Goal: Task Accomplishment & Management: Manage account settings

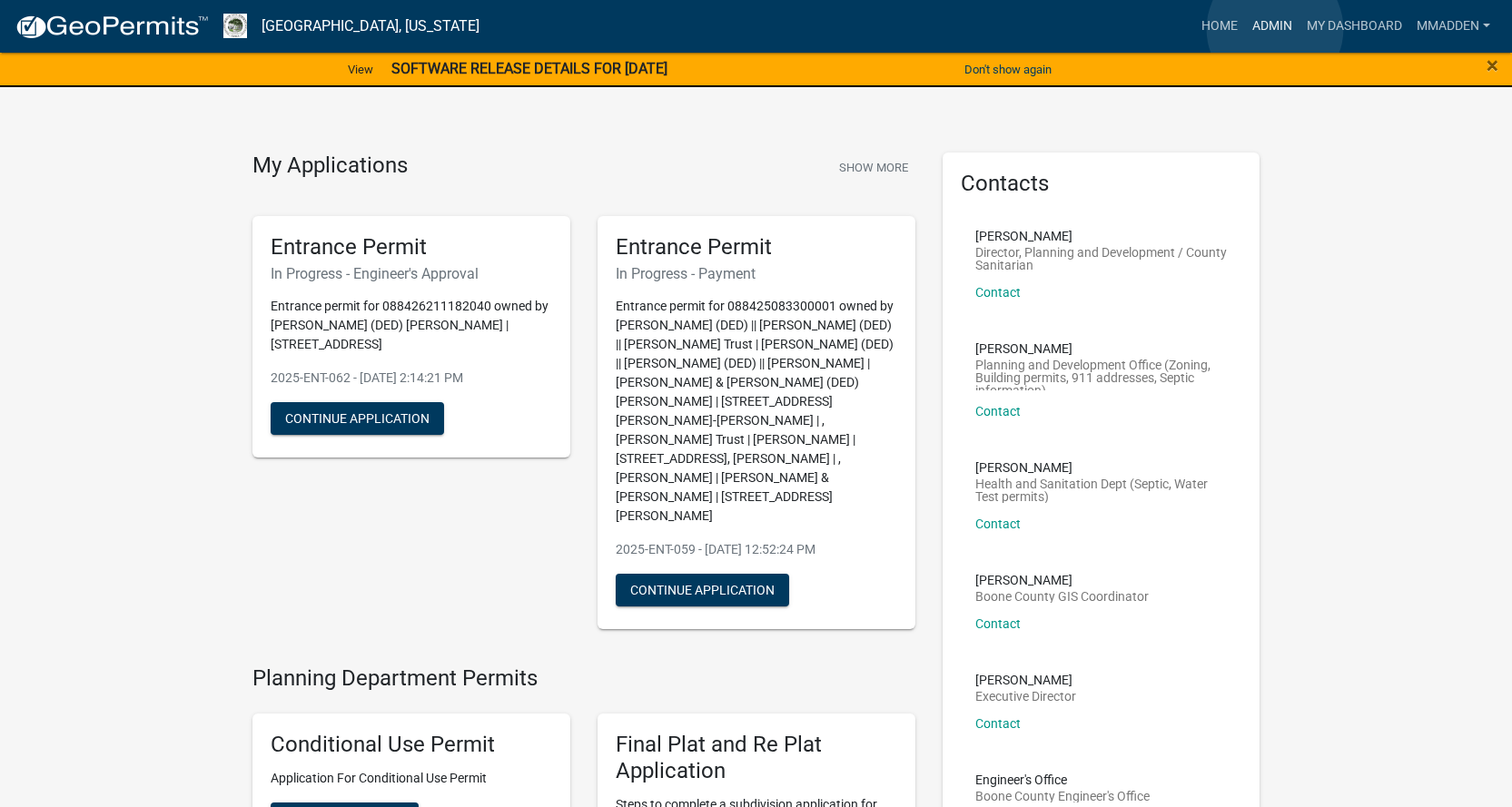
click at [1277, 29] on link "Admin" at bounding box center [1272, 26] width 55 height 35
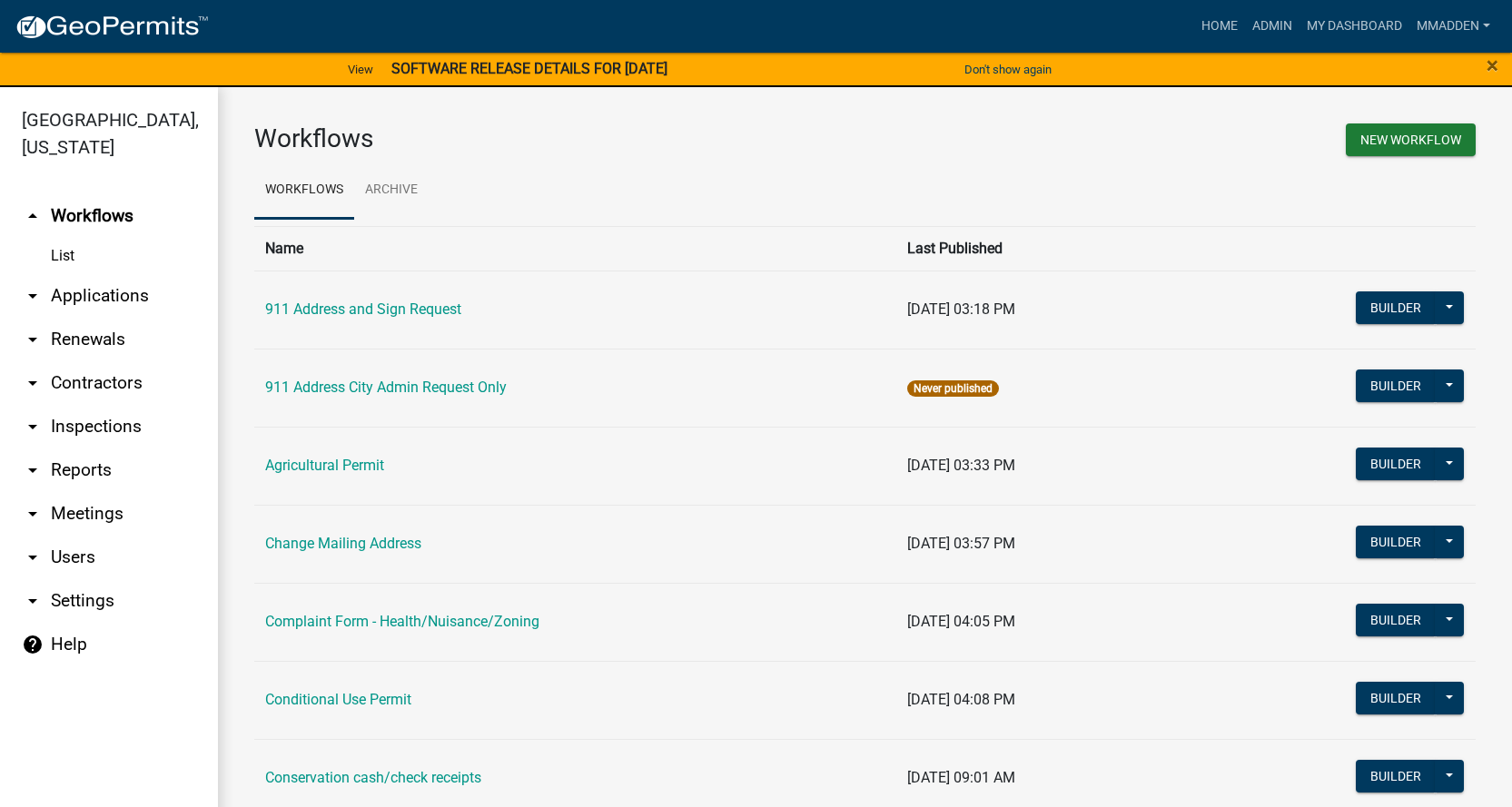
click at [52, 324] on link "arrow_drop_down Renewals" at bounding box center [109, 339] width 218 height 43
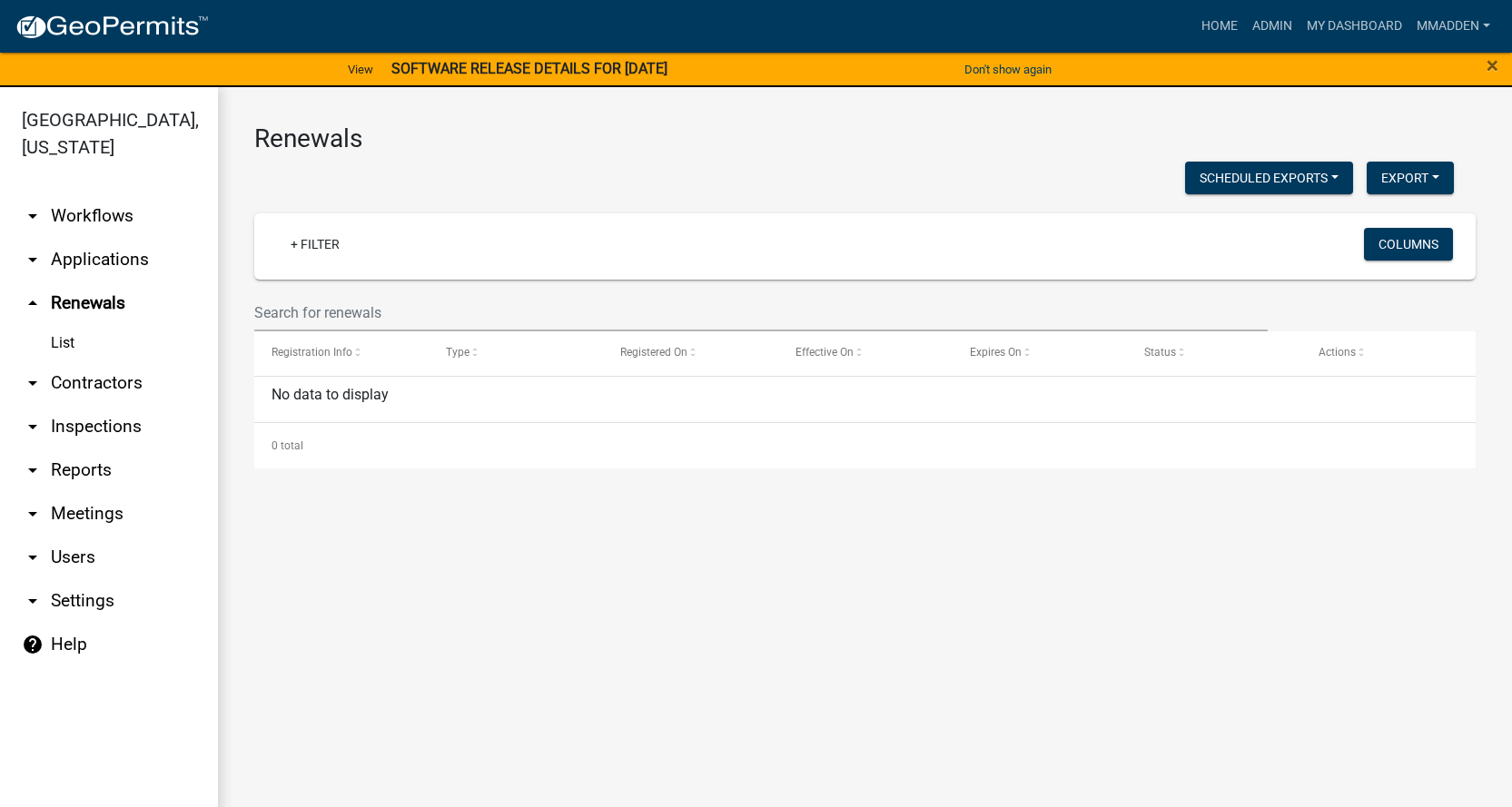
click at [31, 292] on icon "arrow_drop_up" at bounding box center [33, 303] width 22 height 22
click at [35, 249] on icon "arrow_drop_down" at bounding box center [33, 259] width 22 height 22
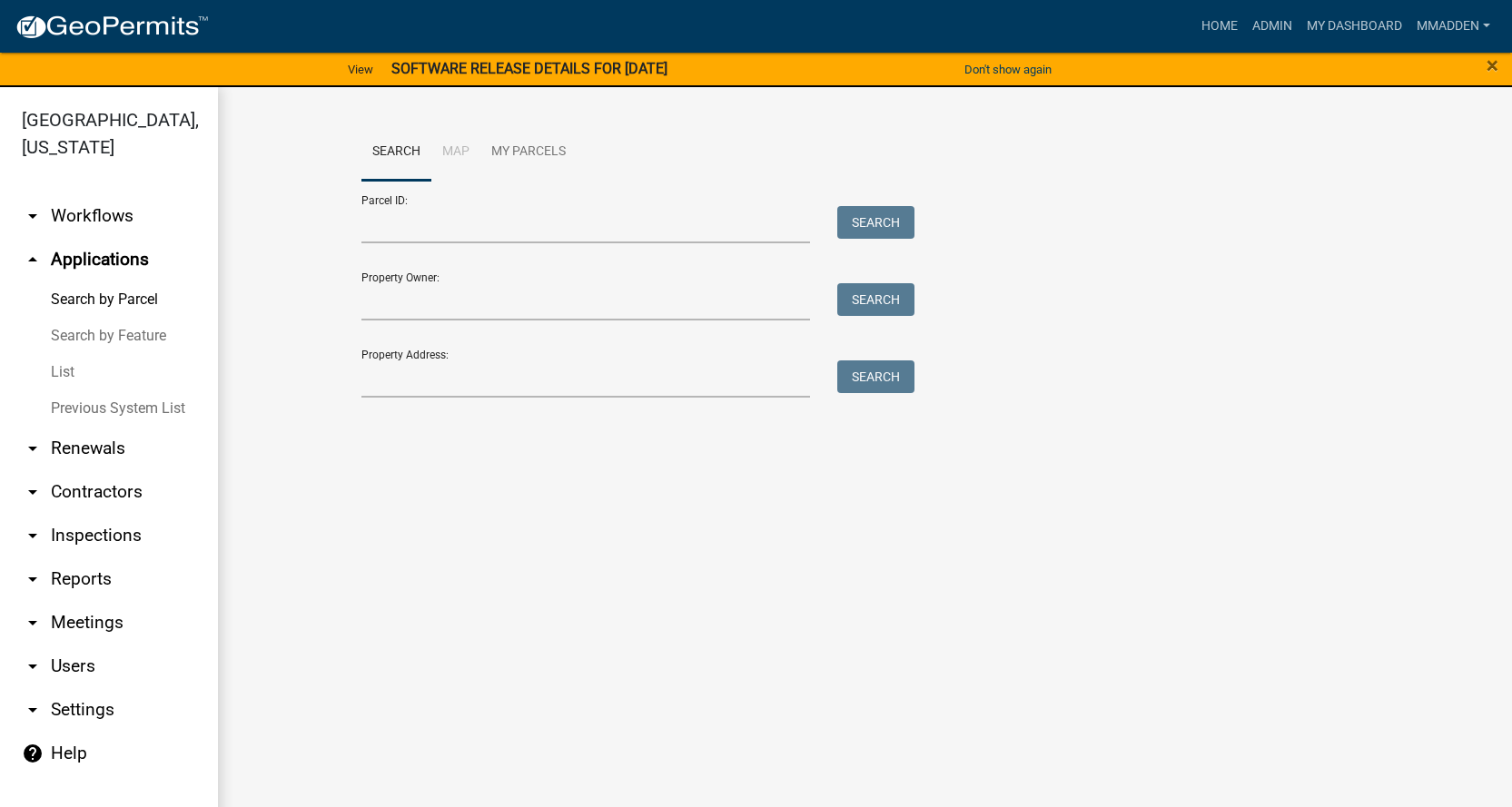
click at [71, 354] on link "List" at bounding box center [109, 372] width 218 height 37
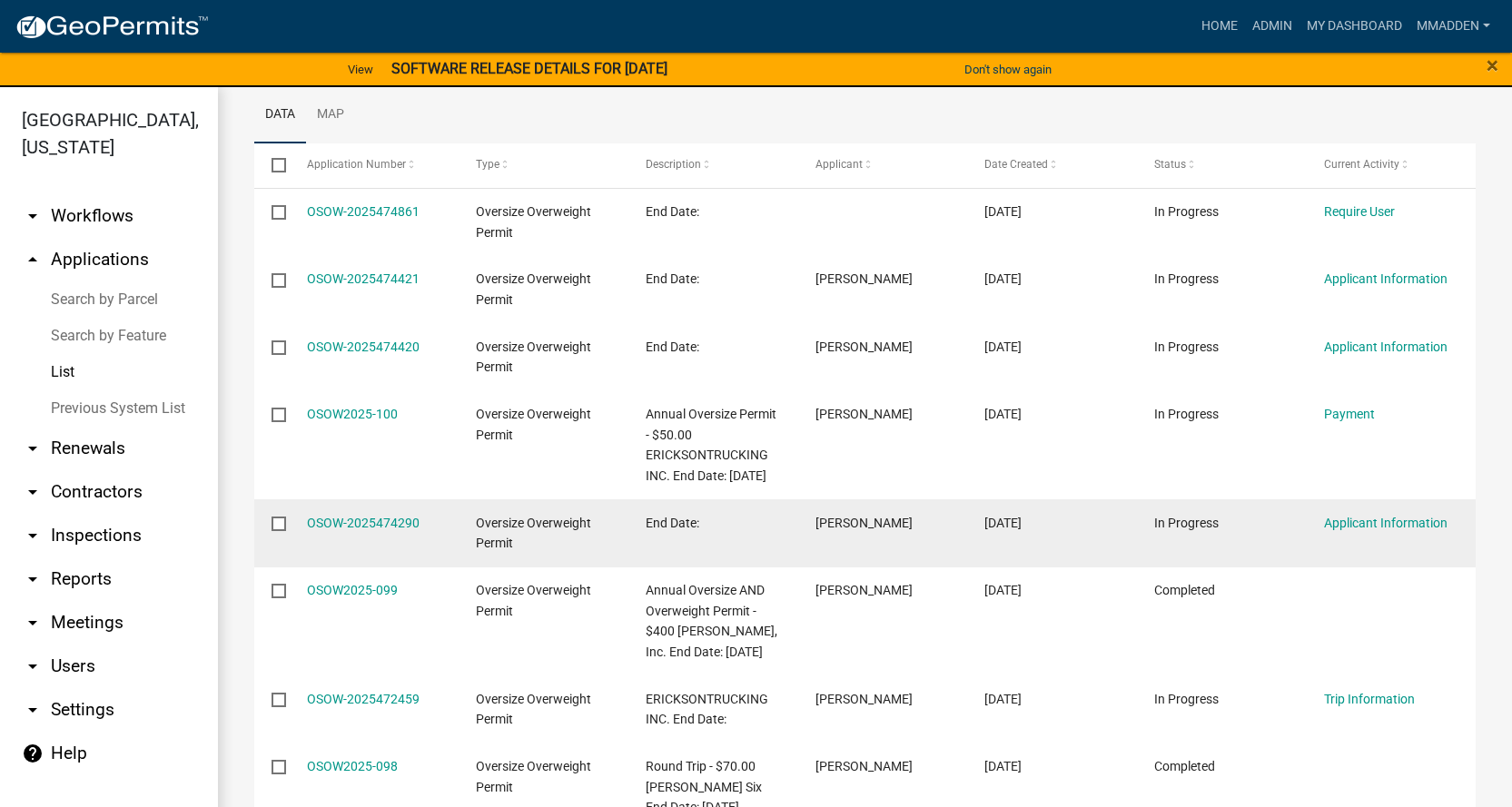
scroll to position [272, 0]
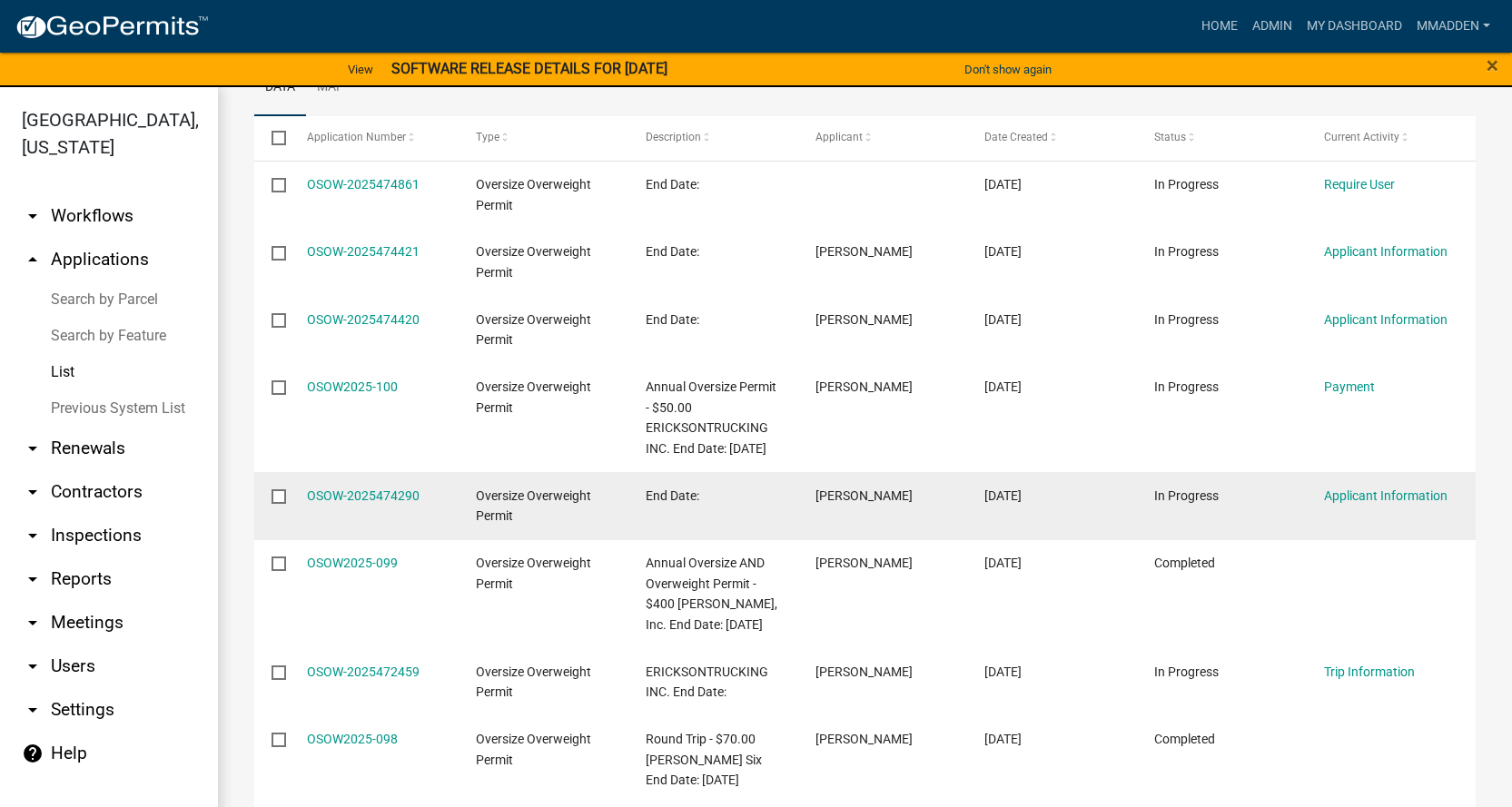
click at [257, 516] on datatable-body-cell at bounding box center [272, 505] width 35 height 67
click at [275, 501] on input "checkbox" at bounding box center [278, 495] width 12 height 12
checkbox input "true"
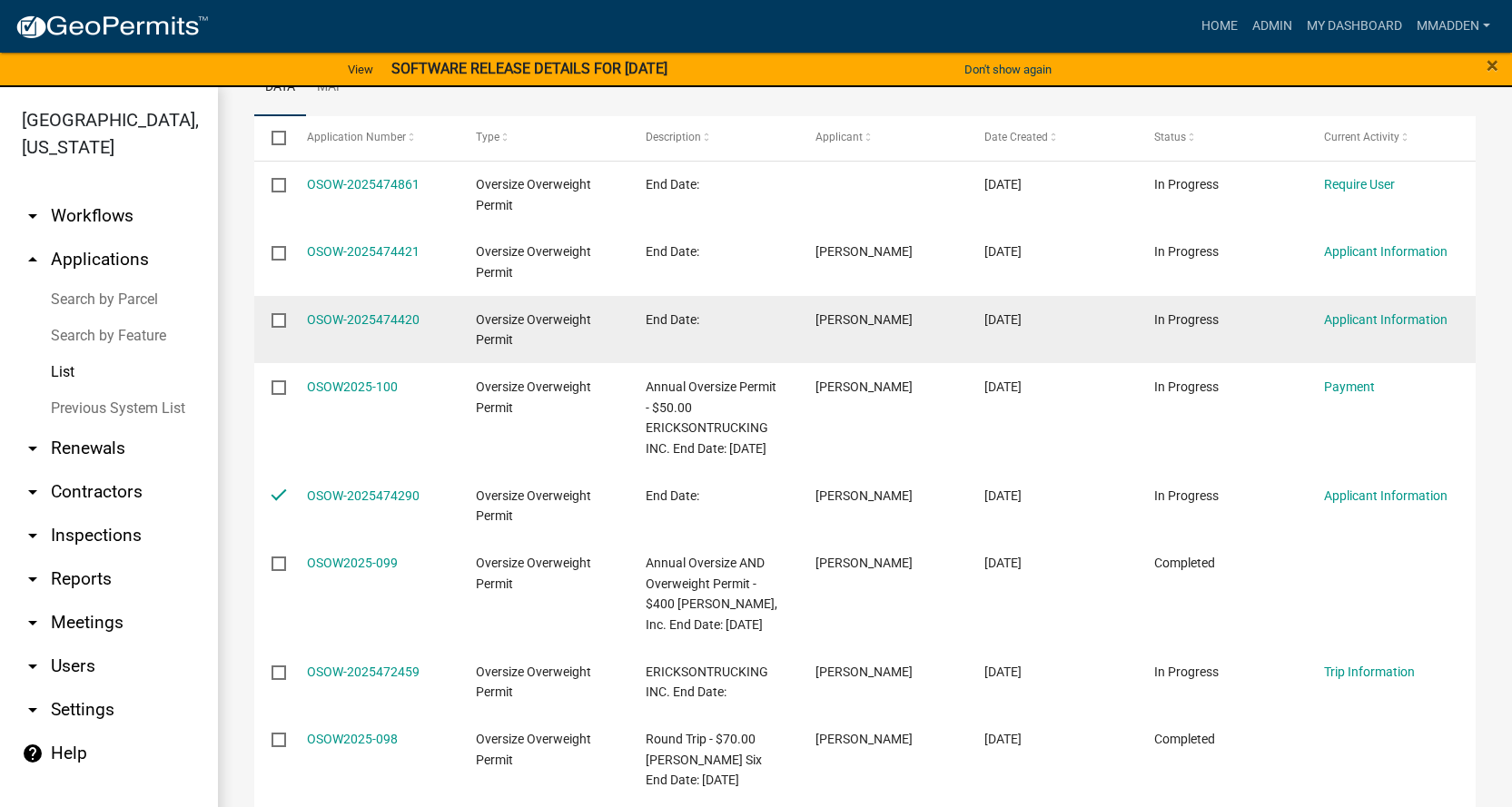
click at [276, 317] on input "checkbox" at bounding box center [278, 319] width 12 height 12
checkbox input "true"
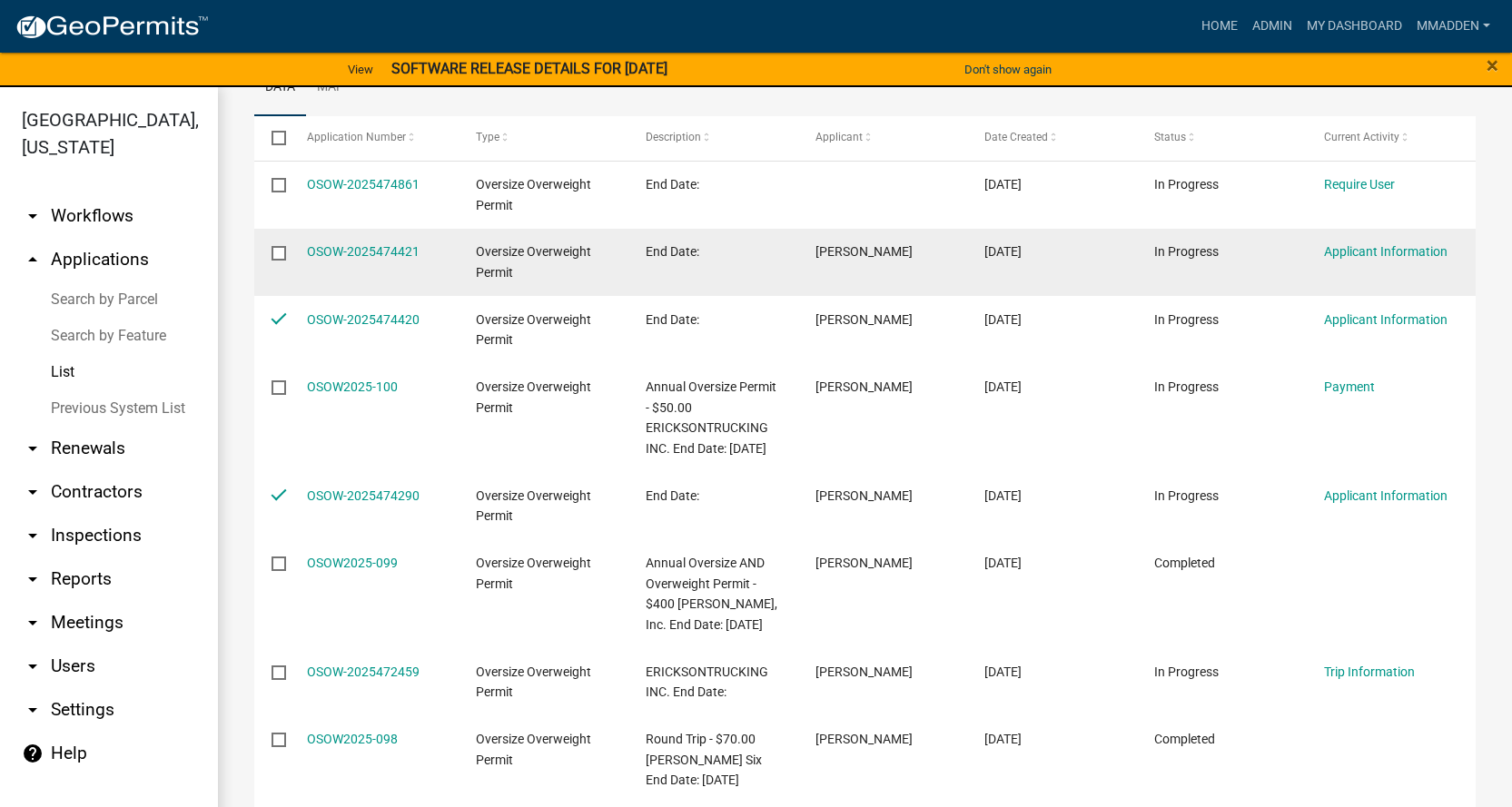
click at [279, 246] on input "checkbox" at bounding box center [278, 252] width 12 height 12
checkbox input "true"
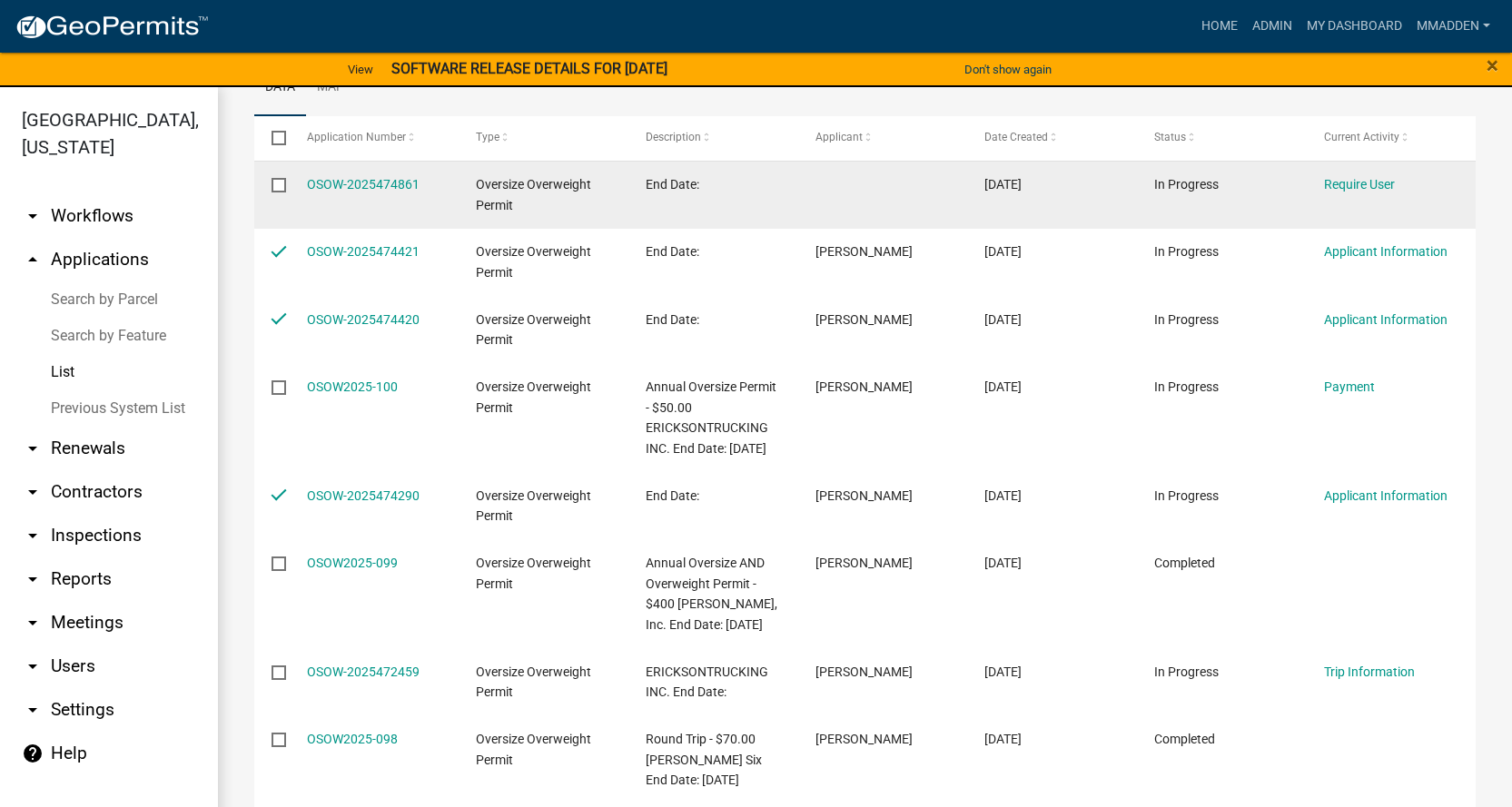
click at [276, 182] on input "checkbox" at bounding box center [278, 183] width 12 height 12
checkbox input "true"
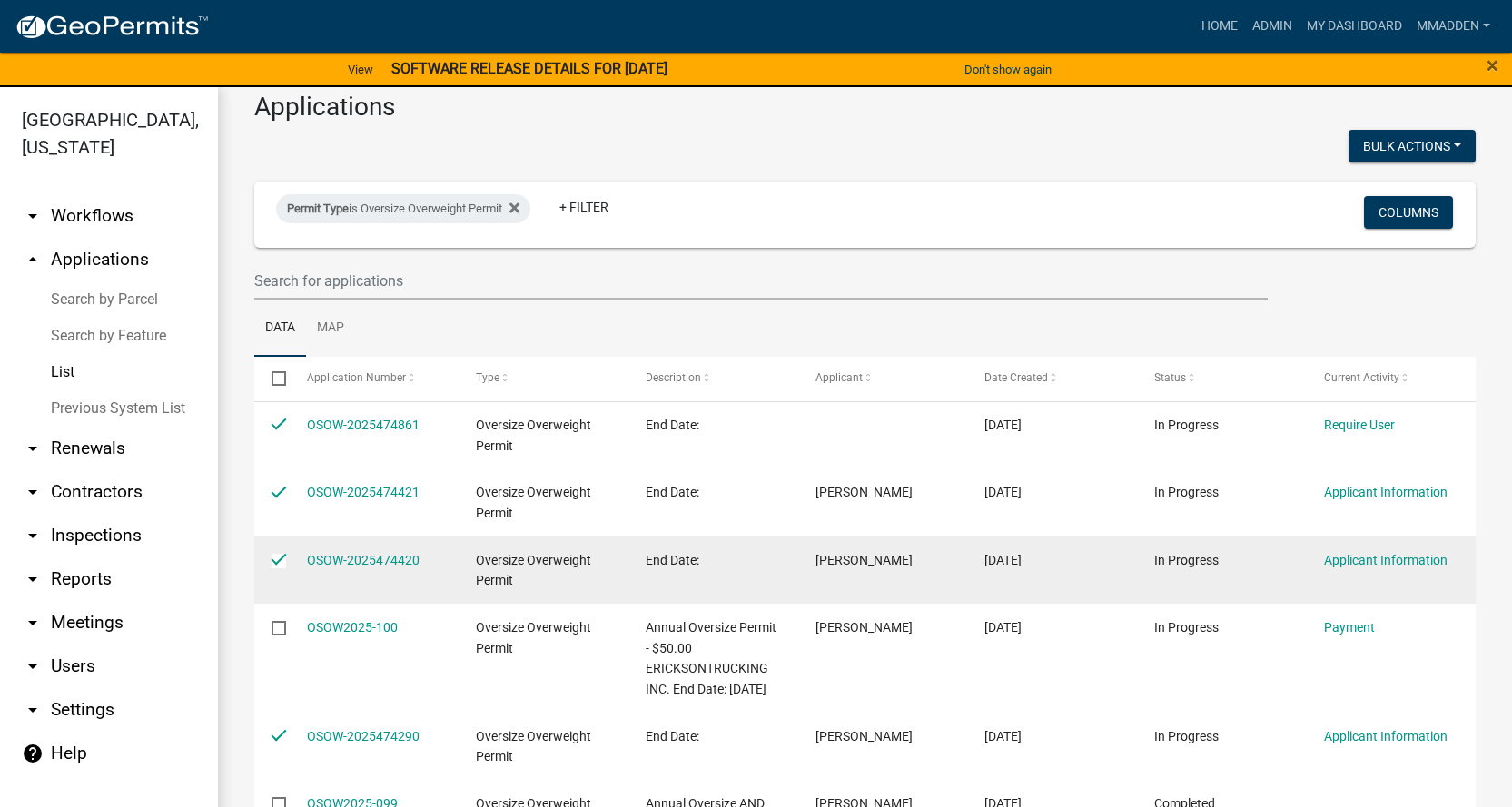
scroll to position [0, 0]
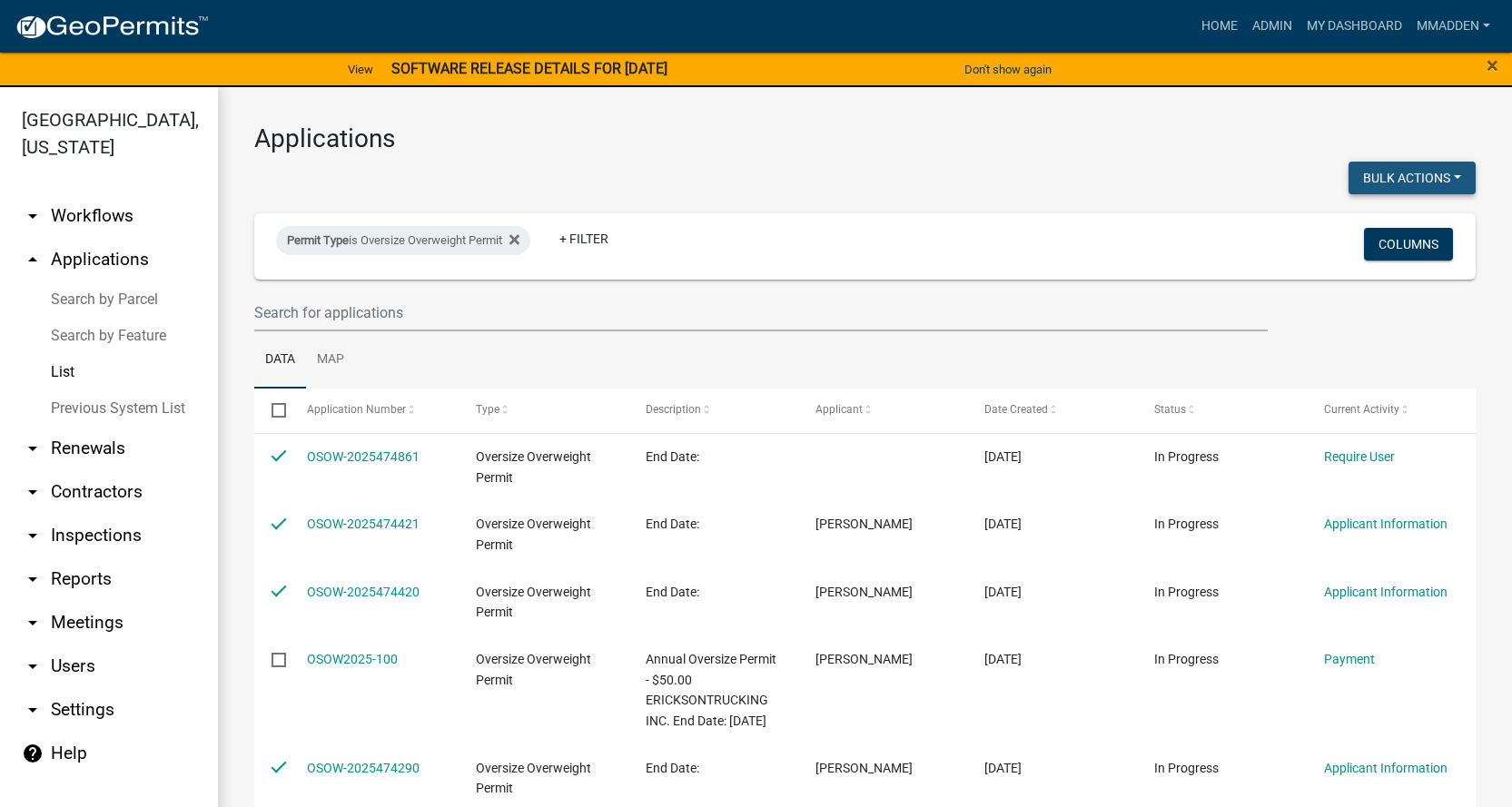
click at [1440, 172] on button "Bulk Actions" at bounding box center [1412, 178] width 127 height 33
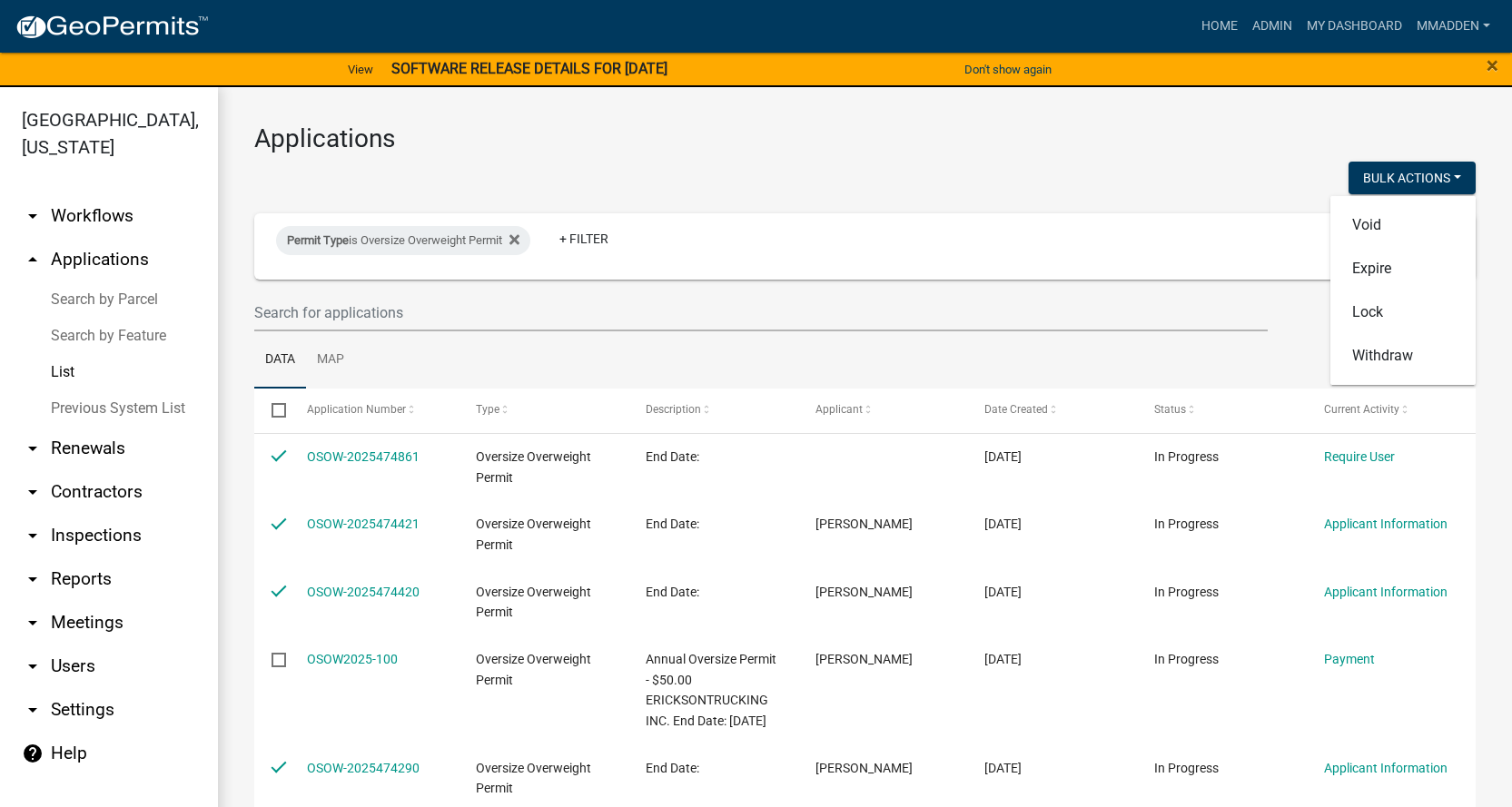
click at [1142, 170] on div "Bulk Actions Void Expire Lock Withdraw" at bounding box center [1177, 180] width 625 height 37
